Goal: Information Seeking & Learning: Learn about a topic

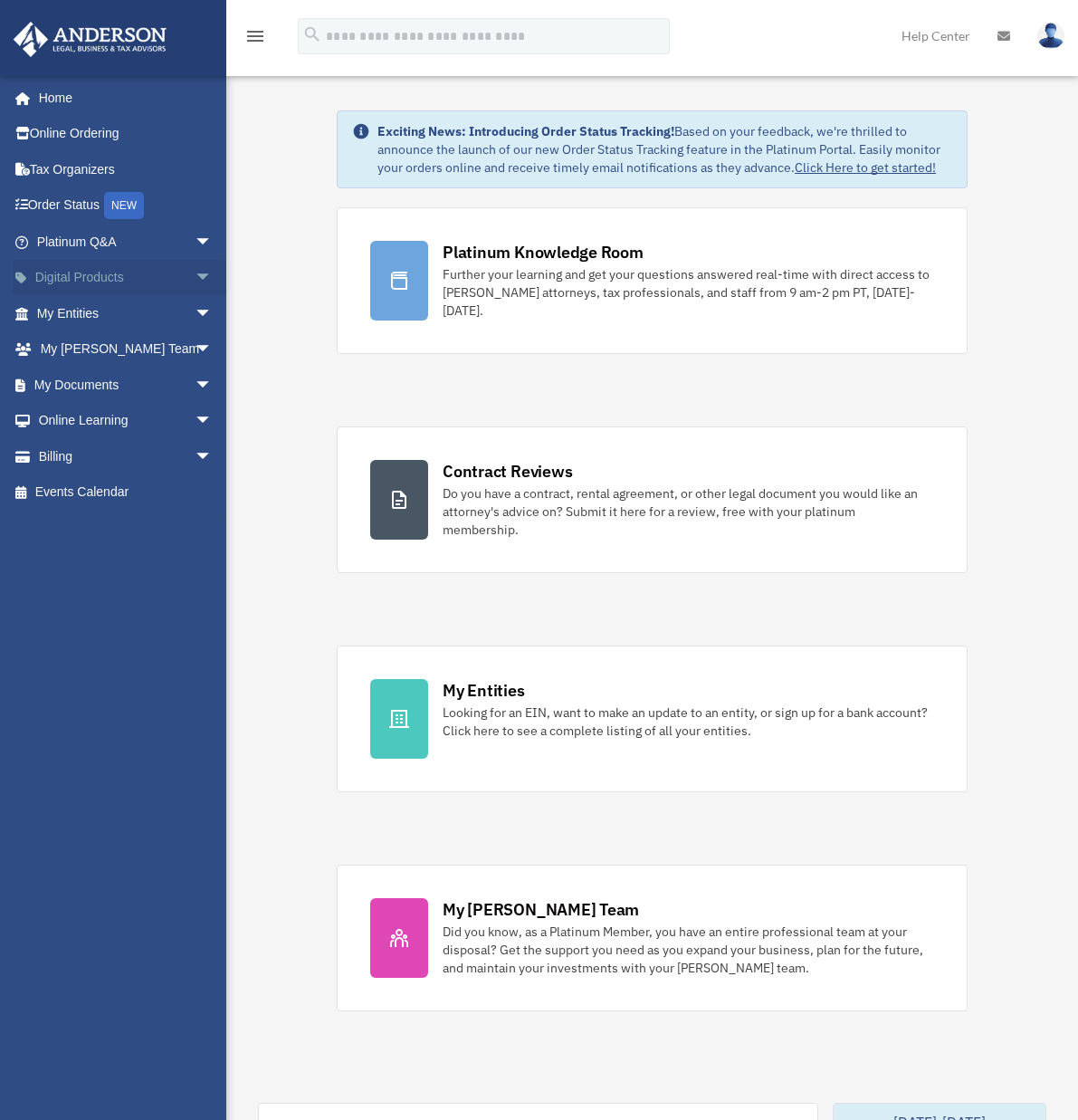
click at [194, 273] on span "arrow_drop_down" at bounding box center [212, 279] width 36 height 37
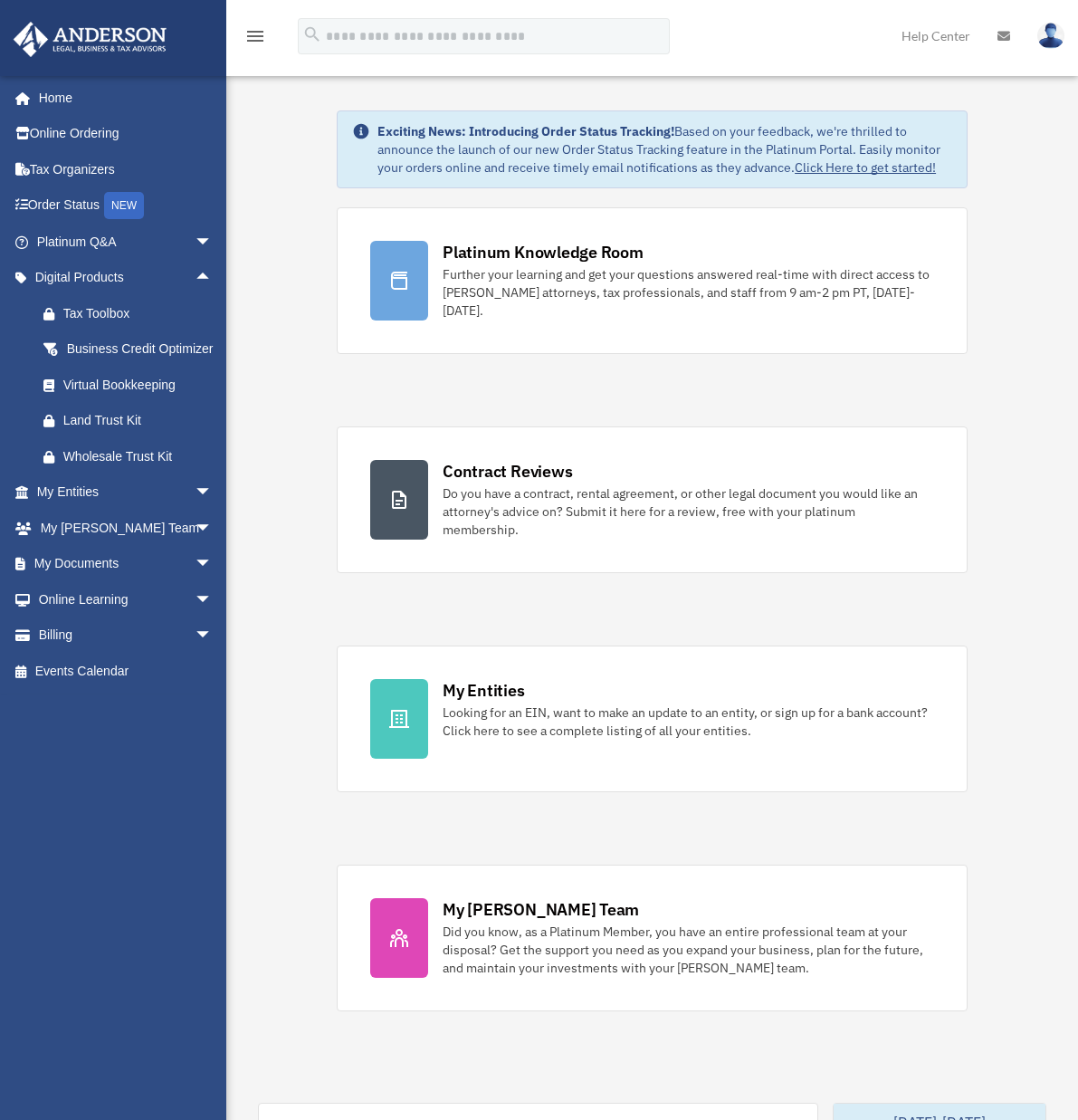
click at [265, 157] on div "Exciting News: Introducing Order Status Tracking! Based on your feedback, we're…" at bounding box center [652, 1128] width 879 height 2127
click at [98, 240] on link "Platinum Q&A arrow_drop_down" at bounding box center [126, 242] width 227 height 36
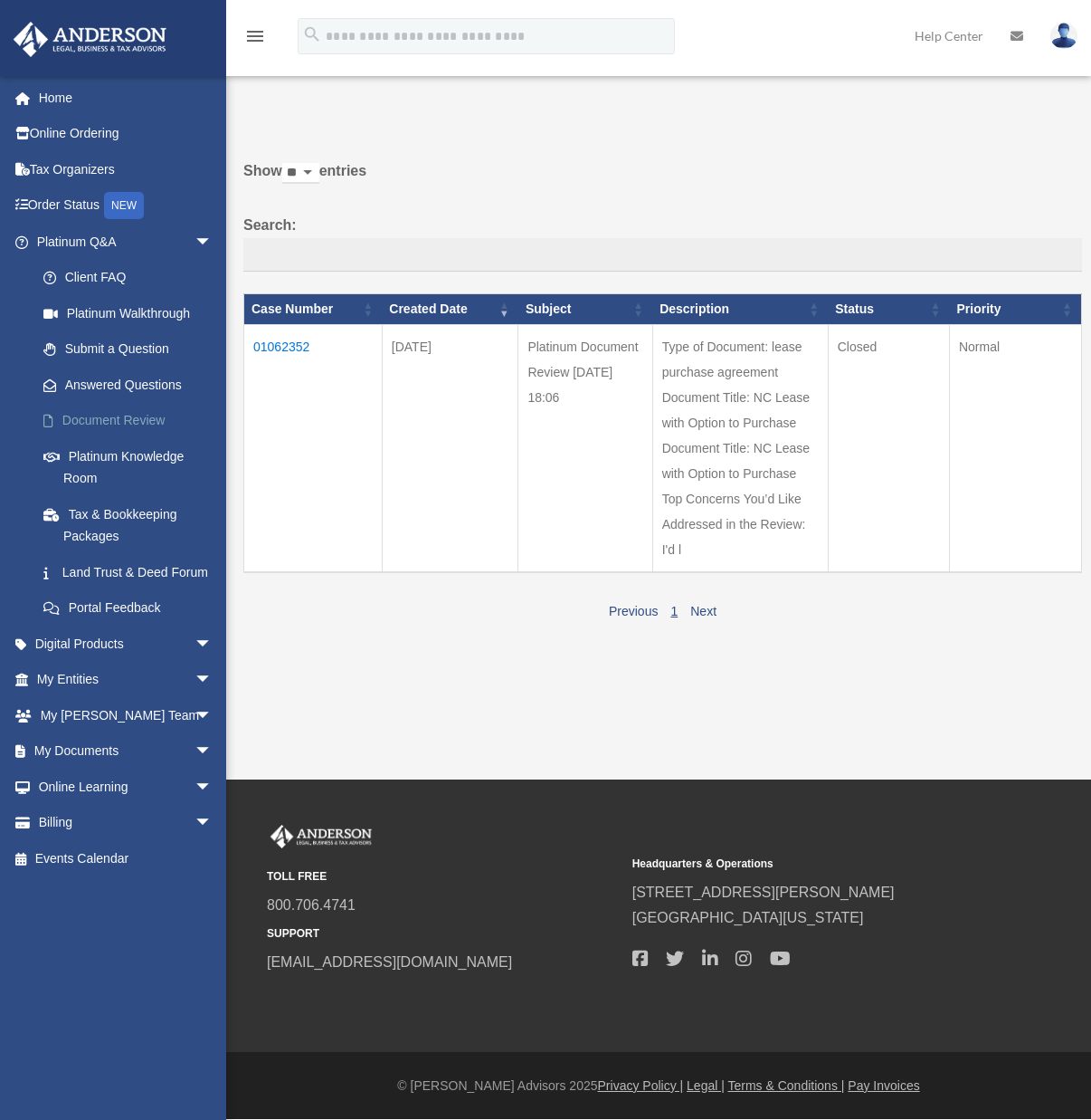
click at [142, 414] on link "Document Review" at bounding box center [132, 420] width 215 height 36
click at [141, 381] on link "Answered Questions" at bounding box center [132, 384] width 215 height 36
drag, startPoint x: 541, startPoint y: 121, endPoint x: 541, endPoint y: 138, distance: 17.0
click at [541, 138] on div "Do you really want to log out? Yes No Show ** ** ** *** entries Search: Case Nu…" at bounding box center [656, 360] width 851 height 527
